Goal: Task Accomplishment & Management: Manage account settings

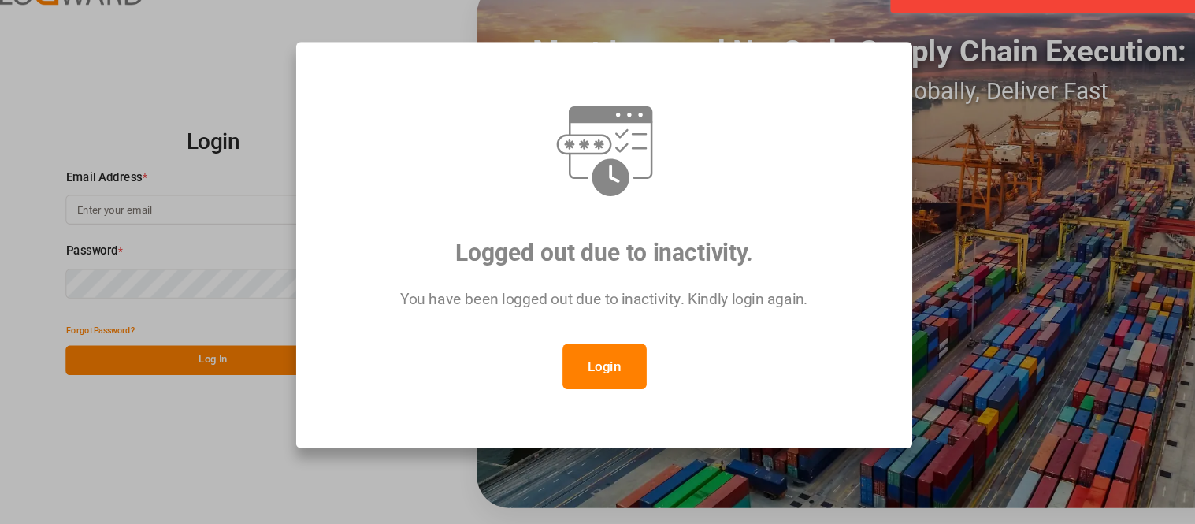
click at [604, 369] on button "Login" at bounding box center [598, 376] width 79 height 43
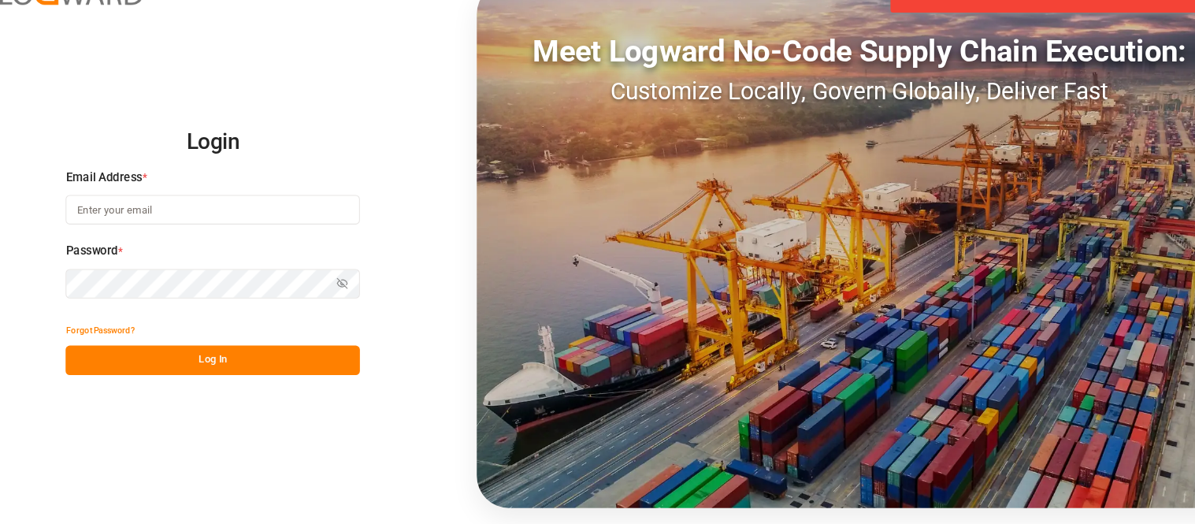
click at [332, 229] on input at bounding box center [231, 229] width 276 height 28
type input "[PERSON_NAME][EMAIL_ADDRESS][PERSON_NAME][DOMAIN_NAME]"
click at [300, 364] on button "Log In" at bounding box center [231, 370] width 276 height 28
